Goal: Information Seeking & Learning: Learn about a topic

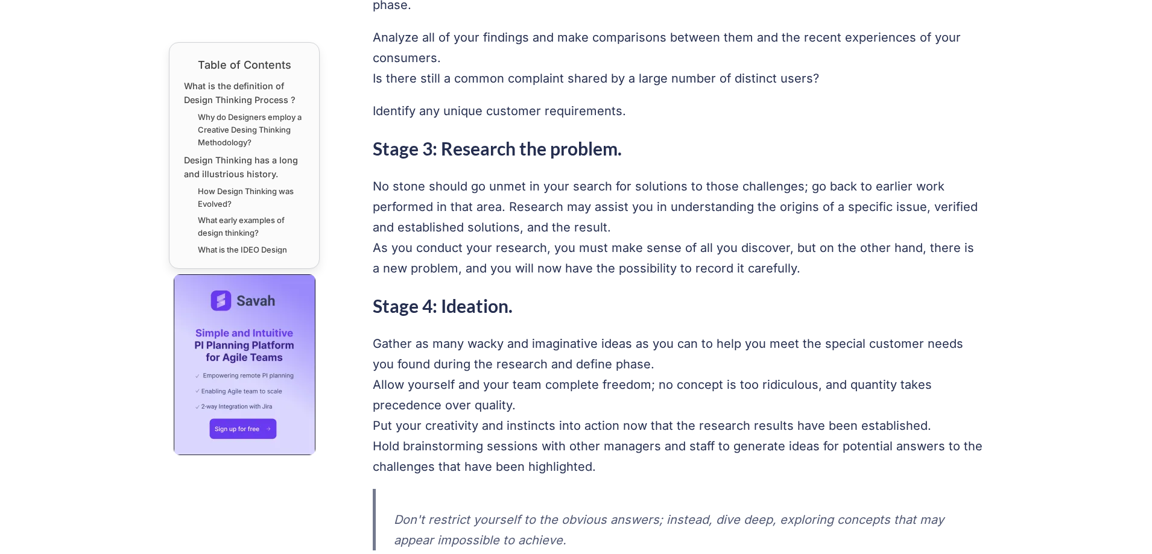
scroll to position [4102, 0]
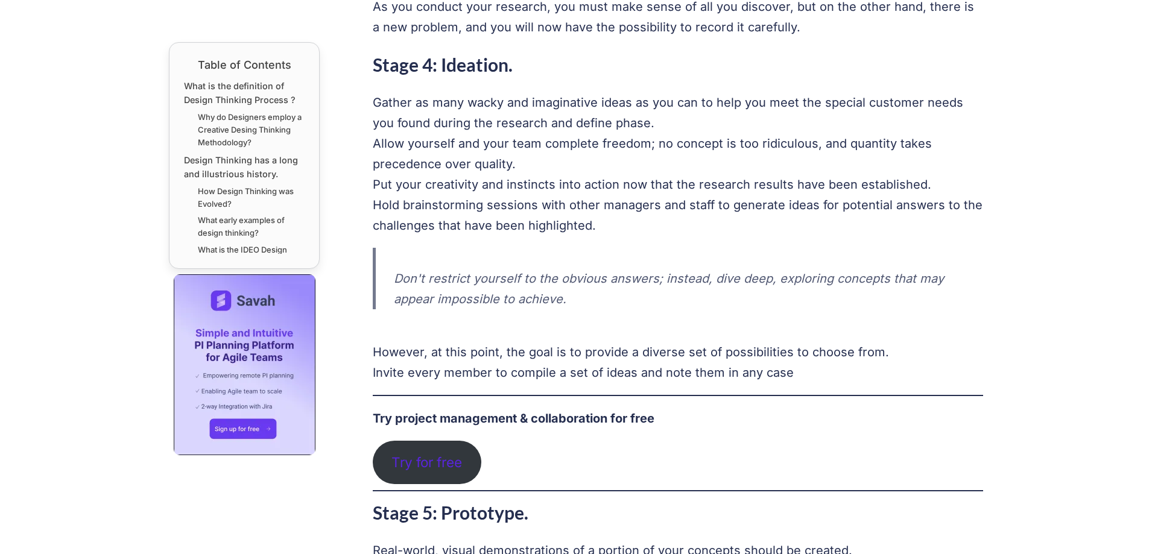
click at [416, 441] on link "Try for free" at bounding box center [427, 462] width 109 height 43
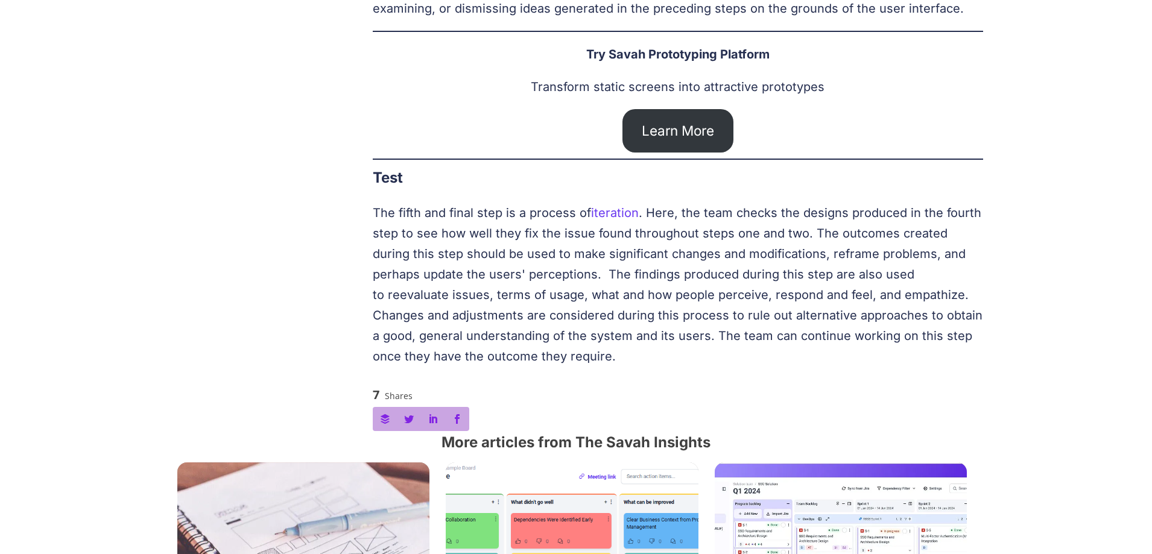
scroll to position [9309, 0]
